Goal: Information Seeking & Learning: Understand process/instructions

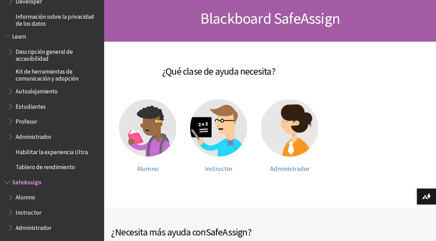
scroll to position [69, 0]
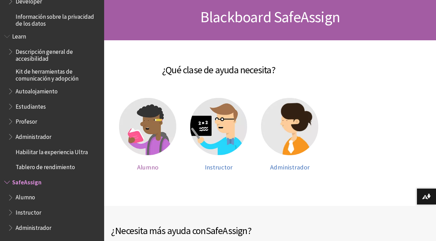
click at [156, 131] on img at bounding box center [147, 126] width 57 height 57
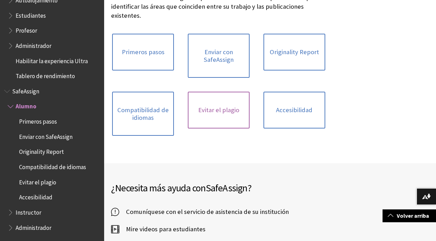
scroll to position [139, 0]
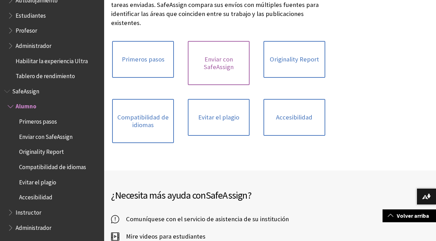
click at [217, 70] on link "Enviar con SafeAssign" at bounding box center [219, 63] width 62 height 44
